Goal: Information Seeking & Learning: Learn about a topic

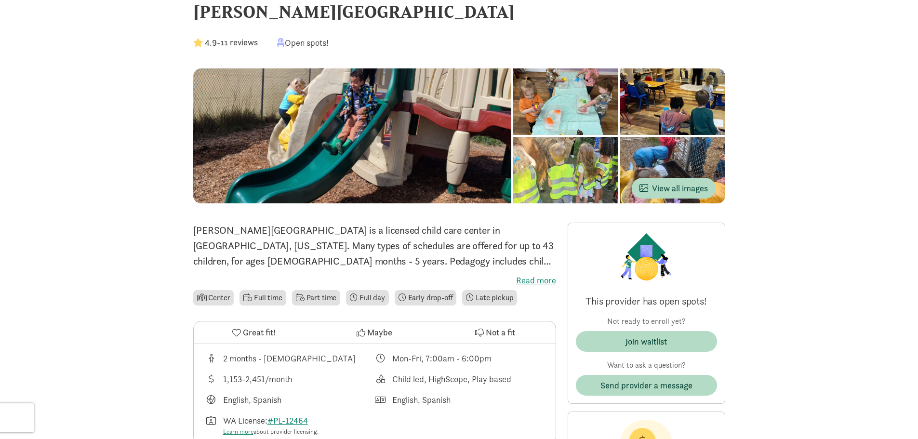
scroll to position [48, 0]
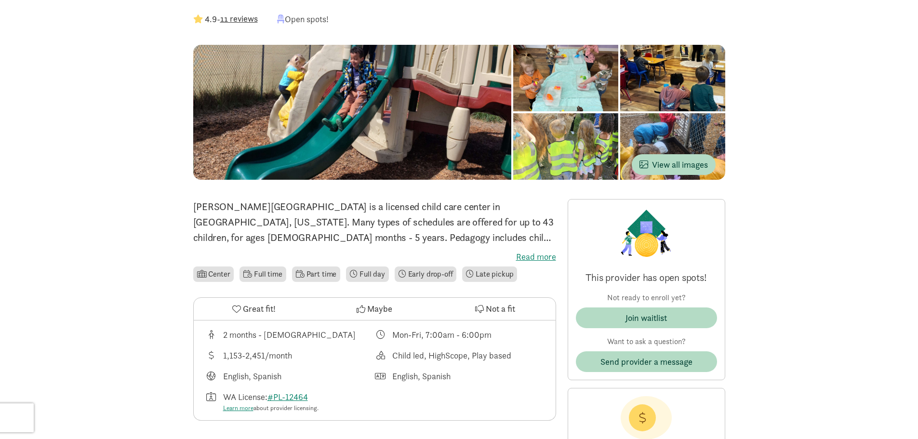
click at [671, 142] on div at bounding box center [672, 146] width 105 height 66
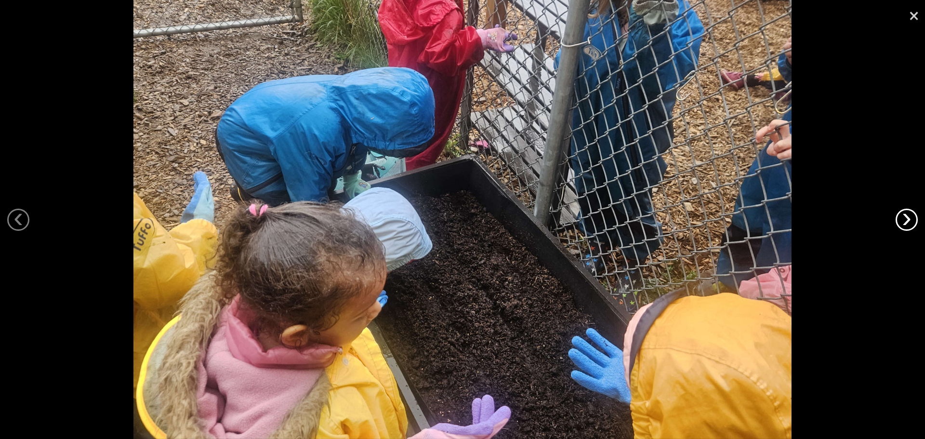
click at [904, 223] on link "›" at bounding box center [906, 220] width 22 height 22
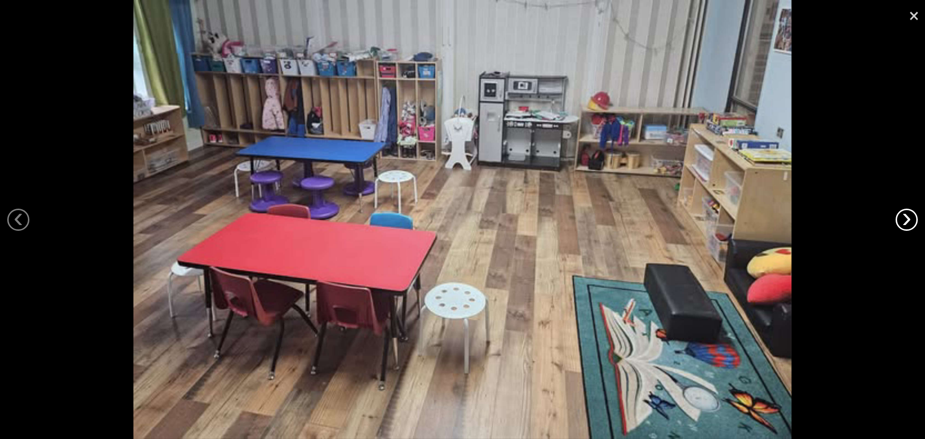
click at [904, 223] on link "›" at bounding box center [906, 220] width 22 height 22
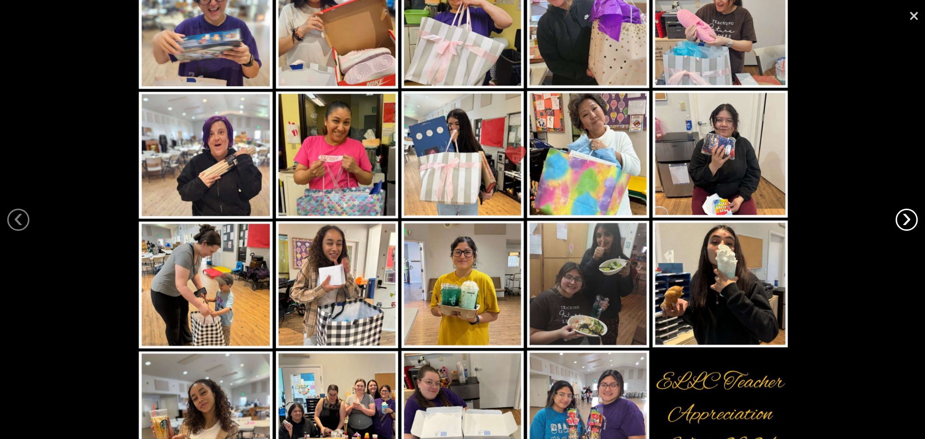
click at [904, 223] on link "›" at bounding box center [906, 220] width 22 height 22
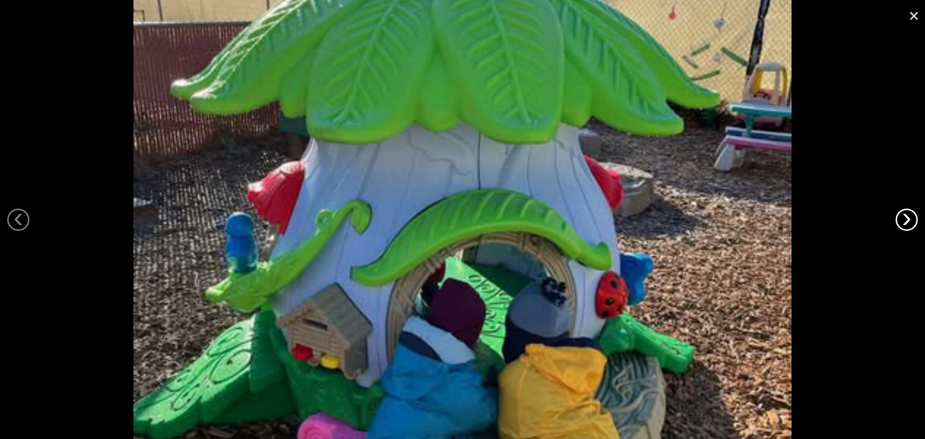
click at [904, 223] on link "›" at bounding box center [906, 220] width 22 height 22
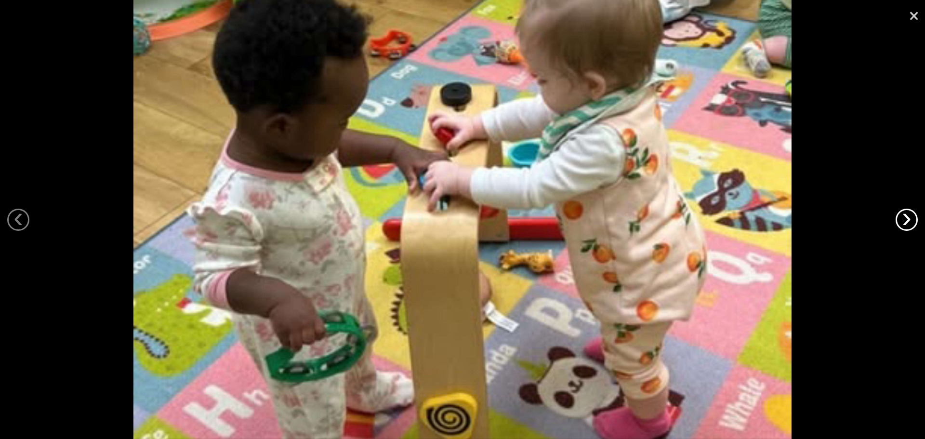
click at [904, 223] on link "›" at bounding box center [906, 220] width 22 height 22
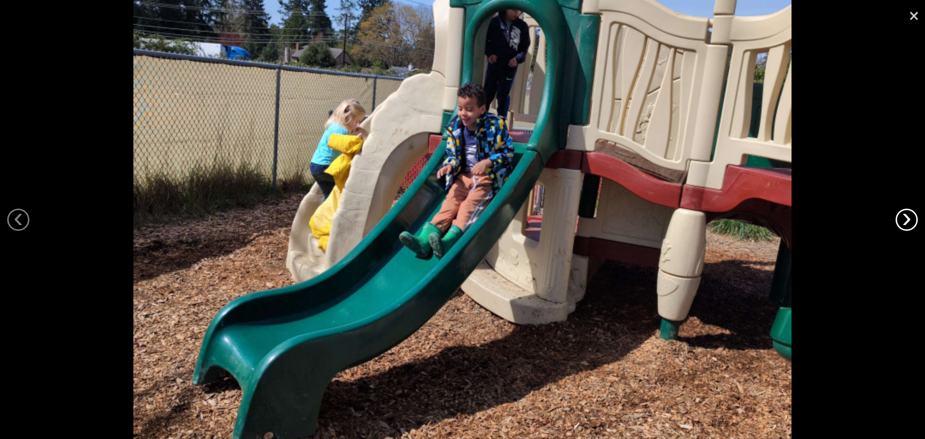
click at [904, 223] on link "›" at bounding box center [906, 220] width 22 height 22
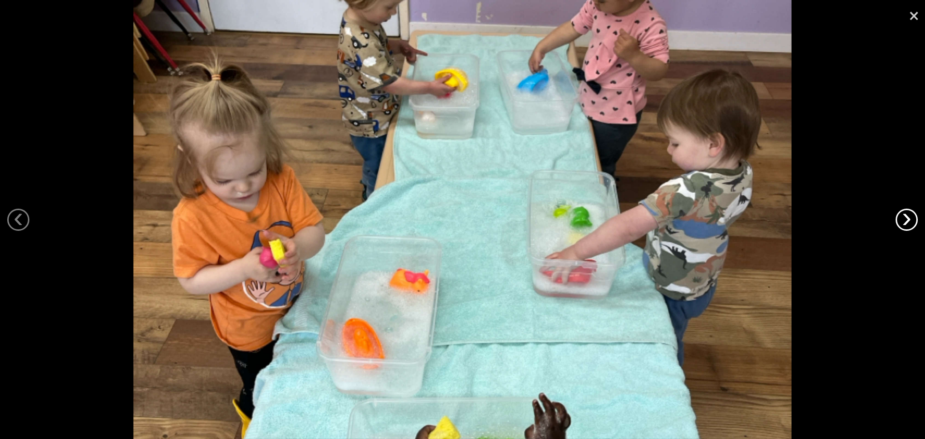
click at [904, 223] on link "›" at bounding box center [906, 220] width 22 height 22
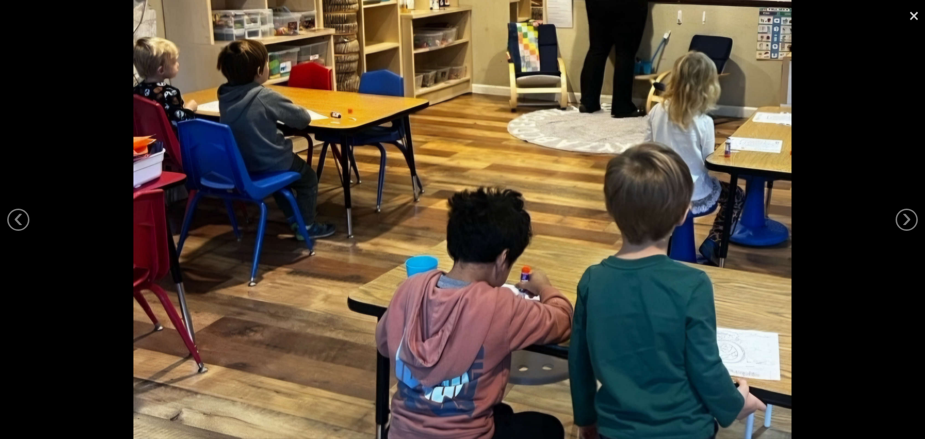
click at [8, 226] on div at bounding box center [462, 219] width 925 height 439
click at [11, 226] on link "‹" at bounding box center [18, 220] width 22 height 22
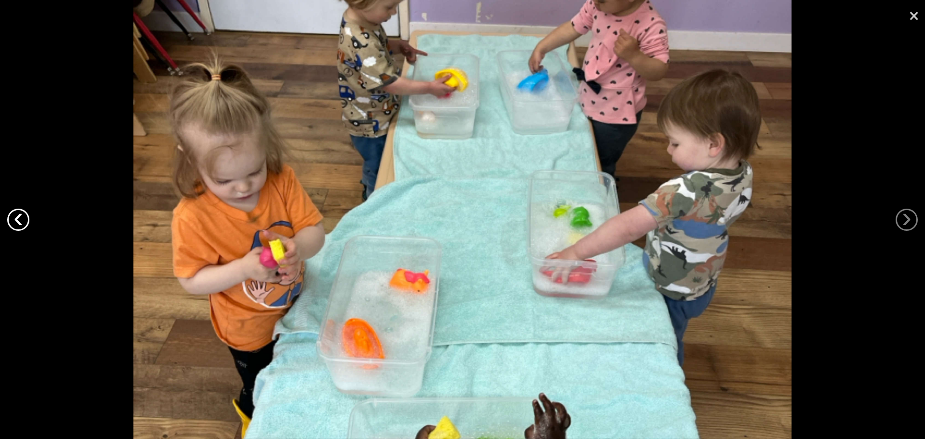
click at [11, 226] on link "‹" at bounding box center [18, 220] width 22 height 22
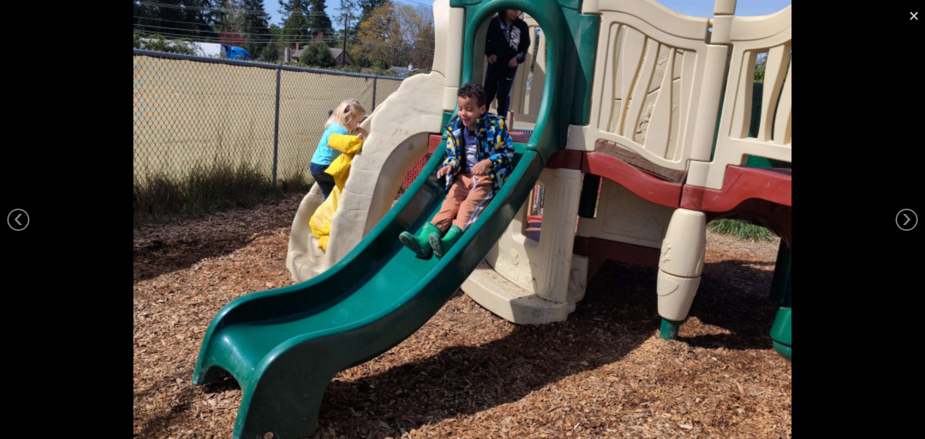
click at [917, 11] on link "×" at bounding box center [914, 14] width 22 height 29
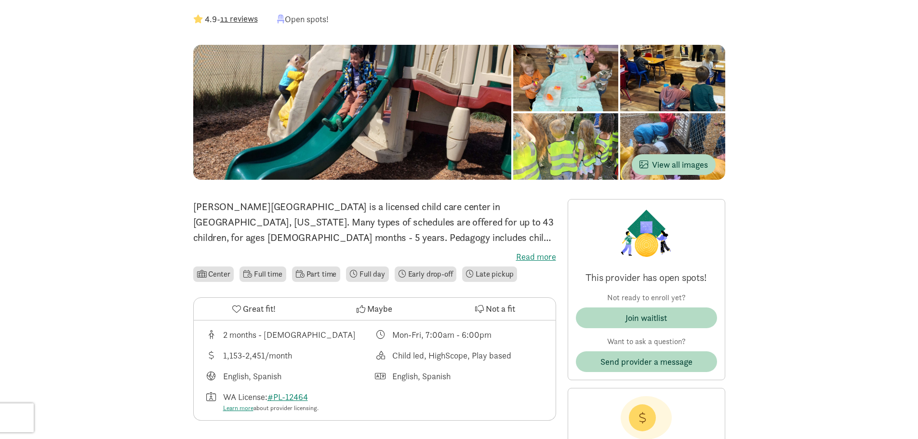
scroll to position [0, 0]
